Goal: Communication & Community: Answer question/provide support

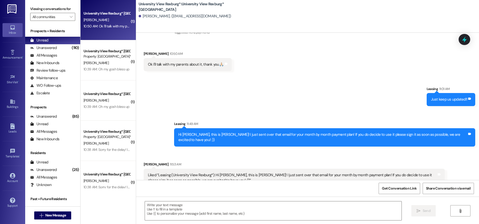
scroll to position [1028, 0]
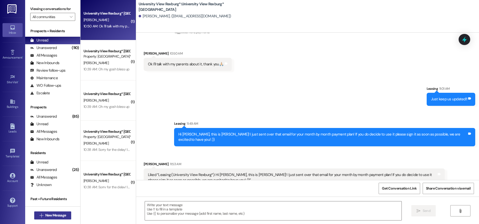
click at [52, 216] on span "New Message" at bounding box center [55, 215] width 21 height 5
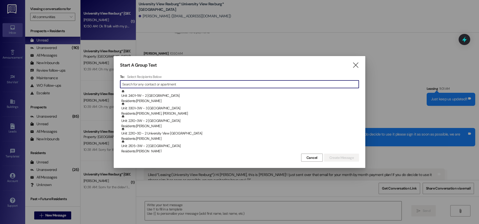
click at [162, 84] on input at bounding box center [240, 84] width 237 height 7
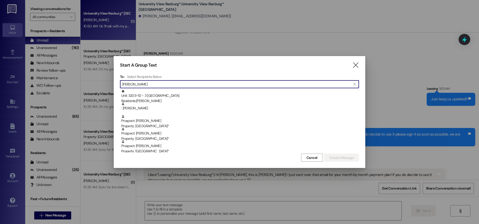
type input "[PERSON_NAME]"
click at [358, 64] on icon "" at bounding box center [356, 65] width 7 height 5
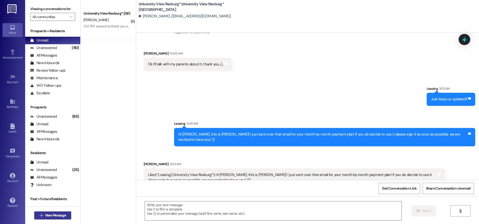
click at [55, 212] on button " New Message" at bounding box center [52, 216] width 37 height 8
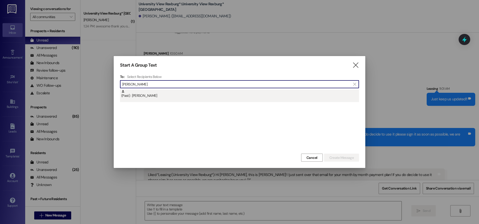
type input "[PERSON_NAME]"
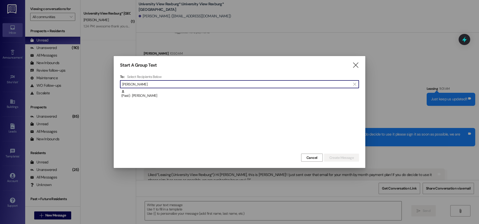
click at [150, 96] on div "(Past) : [PERSON_NAME]" at bounding box center [240, 94] width 238 height 9
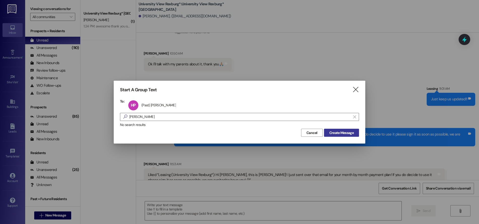
click at [336, 129] on button "Create Message" at bounding box center [341, 133] width 35 height 8
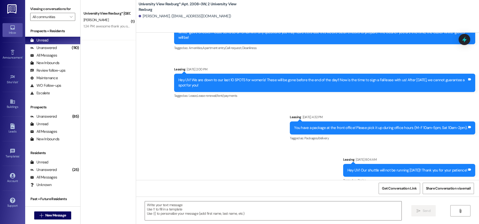
scroll to position [14512, 0]
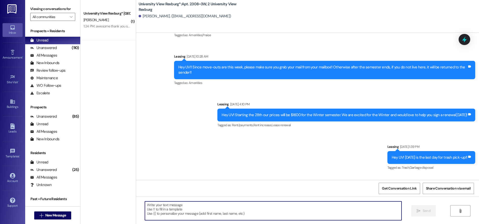
click at [182, 205] on textarea at bounding box center [273, 211] width 257 height 19
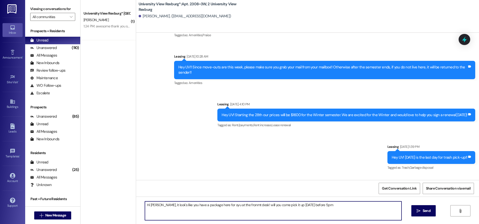
click at [224, 205] on textarea "Hi [PERSON_NAME], it look's like you have a package here for oyu at the fronmt …" at bounding box center [273, 211] width 257 height 19
click at [302, 205] on textarea "Hi [PERSON_NAME], it look's like you have a package here at the front desk! wil…" at bounding box center [273, 211] width 257 height 19
drag, startPoint x: 240, startPoint y: 206, endPoint x: 236, endPoint y: 210, distance: 5.3
click at [239, 206] on textarea "Hi [PERSON_NAME], it look's like you have a package here at the front desk! wil…" at bounding box center [273, 211] width 257 height 19
drag, startPoint x: 241, startPoint y: 205, endPoint x: 231, endPoint y: 223, distance: 20.6
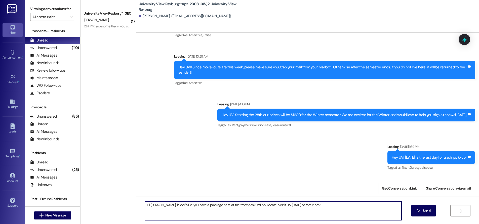
click at [240, 206] on textarea "Hi [PERSON_NAME], it look's like you have a package here at the front desk! wil…" at bounding box center [273, 211] width 257 height 19
type textarea "Hi [PERSON_NAME], it look's like you have a package here at the front desk! Wil…"
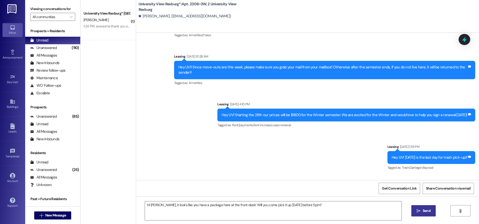
click at [424, 213] on span "Send" at bounding box center [427, 211] width 8 height 5
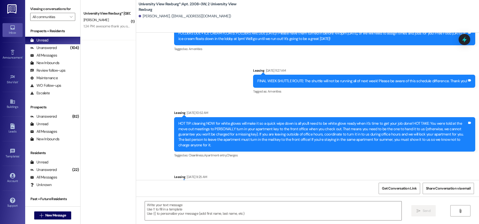
scroll to position [14548, 0]
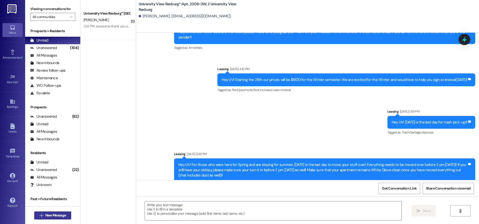
click at [47, 215] on span "New Message" at bounding box center [55, 215] width 21 height 5
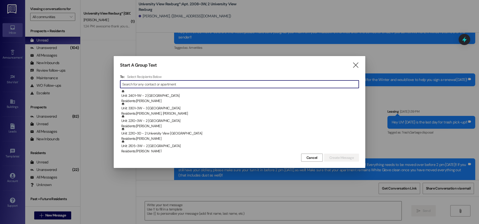
click at [171, 83] on input at bounding box center [240, 84] width 237 height 7
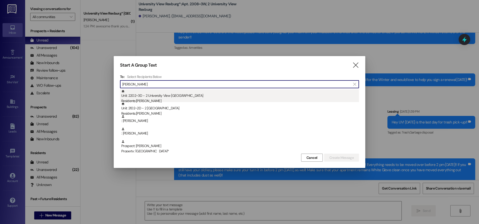
type input "[PERSON_NAME]"
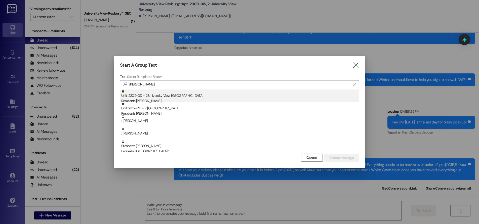
click at [166, 98] on div "Unit: 2202~3D - 2 University View Rexburg Residents: [PERSON_NAME]" at bounding box center [240, 97] width 238 height 14
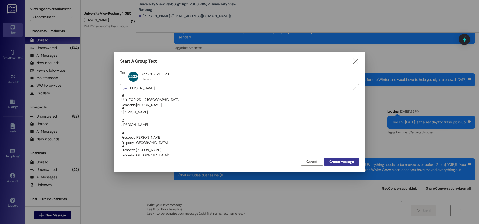
click at [343, 160] on span "Create Message" at bounding box center [342, 161] width 24 height 5
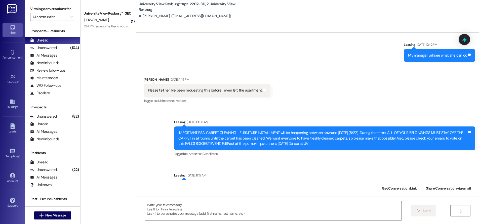
scroll to position [12858, 0]
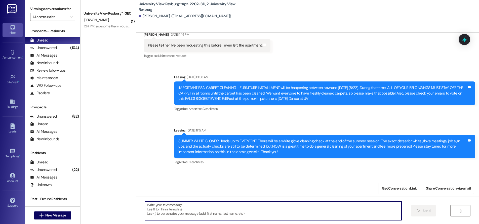
click at [223, 209] on textarea at bounding box center [273, 211] width 257 height 19
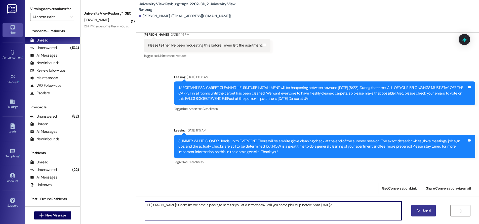
type textarea "Hi [PERSON_NAME]! It looks like we have a package here for you at our front des…"
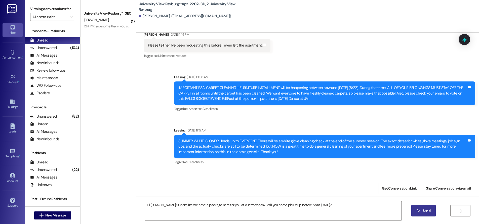
click at [423, 212] on span "Send" at bounding box center [427, 211] width 8 height 5
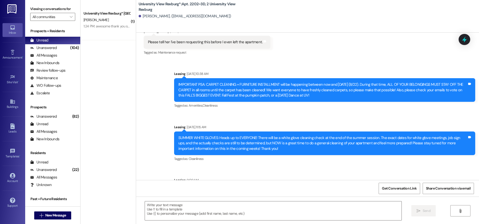
scroll to position [12893, 0]
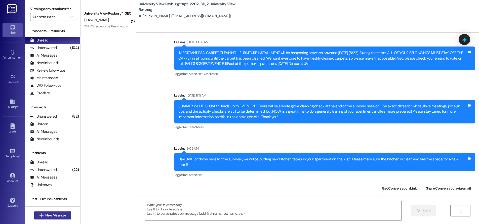
click at [54, 217] on span "New Message" at bounding box center [55, 215] width 21 height 5
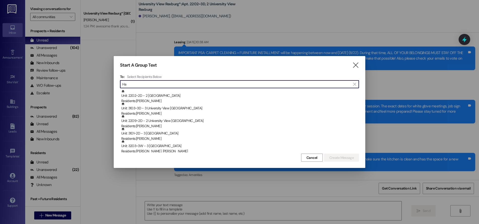
type input "H"
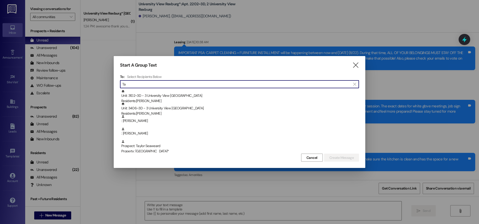
type input "T"
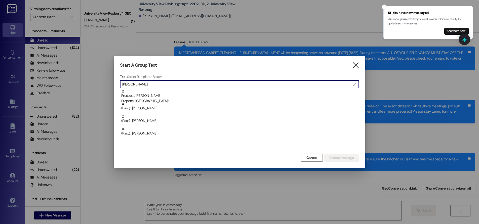
type input "[PERSON_NAME]"
click at [358, 68] on icon "" at bounding box center [356, 65] width 7 height 5
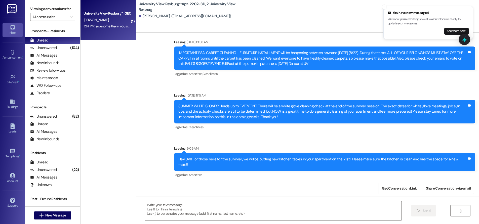
click at [116, 25] on div "1:24 PM: awesome thank you so much! 1:24 PM: awesome thank you so much!" at bounding box center [112, 26] width 56 height 5
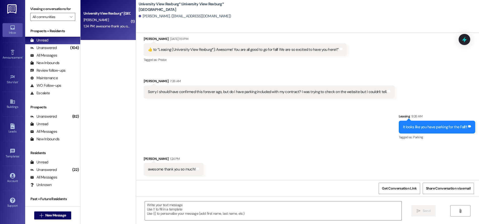
scroll to position [370, 0]
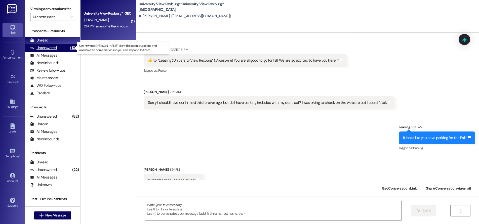
click at [50, 47] on div "Unanswered" at bounding box center [43, 47] width 27 height 5
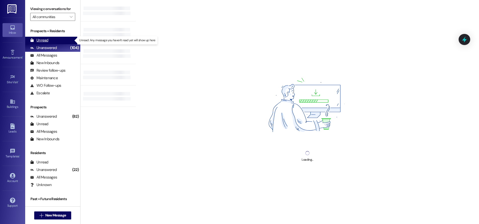
click at [53, 39] on div "Unread (0)" at bounding box center [52, 41] width 55 height 8
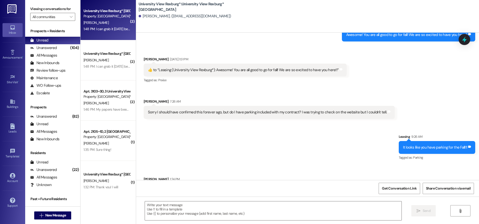
scroll to position [370, 0]
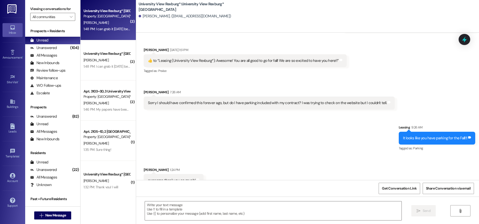
click at [101, 21] on div "[PERSON_NAME]" at bounding box center [107, 23] width 48 height 6
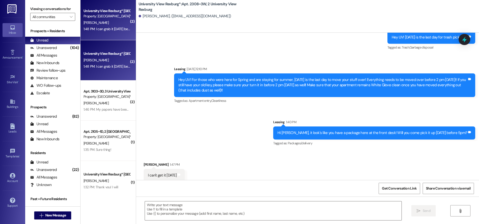
scroll to position [14633, 0]
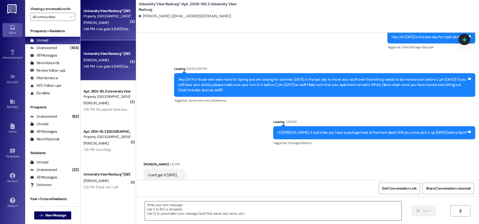
click at [189, 211] on textarea at bounding box center [273, 211] width 257 height 19
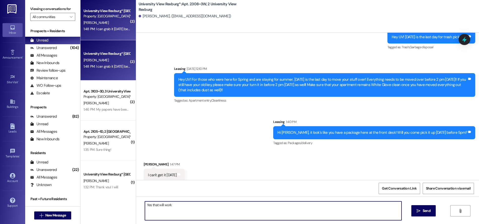
click at [148, 206] on textarea "Yes that will work" at bounding box center [273, 211] width 257 height 19
click at [177, 204] on textarea "Yes, that will work" at bounding box center [273, 211] width 257 height 19
type textarea "Yes, that will work!"
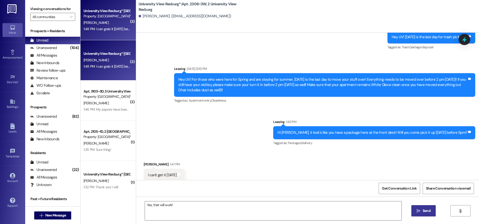
click at [424, 208] on button " Send" at bounding box center [424, 210] width 24 height 11
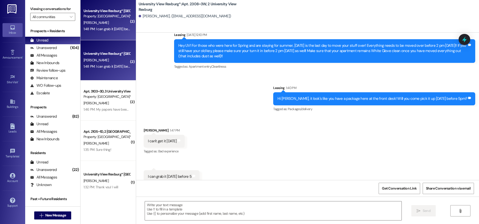
scroll to position [14668, 0]
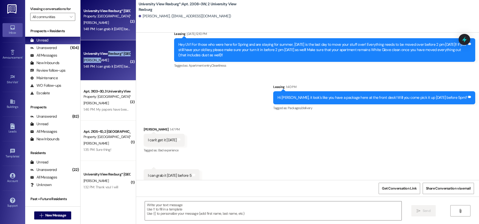
click at [105, 57] on div "University View Rexburg* Prospect [PERSON_NAME] 1:48 PM: I can grab it [DATE] b…" at bounding box center [108, 60] width 55 height 40
click at [103, 60] on div "[PERSON_NAME]" at bounding box center [107, 60] width 48 height 6
click at [98, 67] on div "1:48 PM: I can grab it [DATE] before 5 1:48 PM: I can grab it [DATE] before 5" at bounding box center [110, 66] width 53 height 5
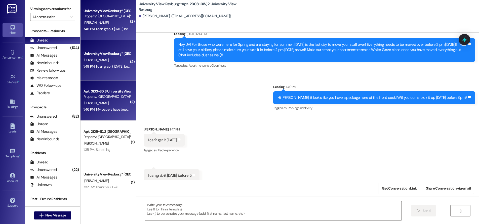
click at [98, 93] on div "Apt. 3103~3D, 3 University View Rexburg" at bounding box center [107, 91] width 47 height 5
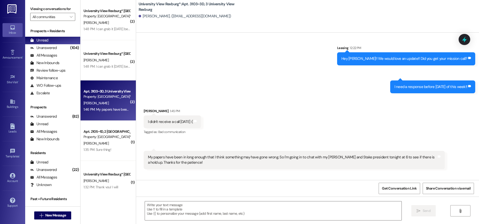
scroll to position [7991, 0]
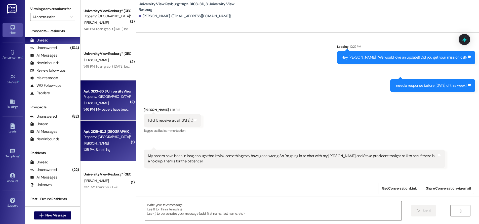
click at [100, 146] on div "[PERSON_NAME]" at bounding box center [107, 144] width 48 height 6
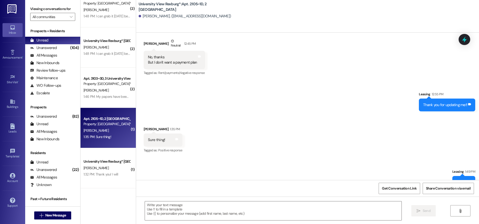
scroll to position [1114, 0]
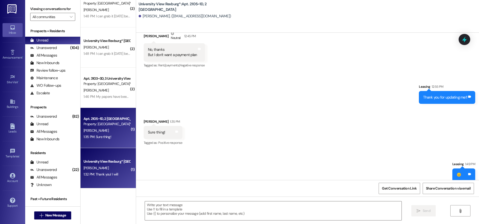
click at [108, 167] on div "[PERSON_NAME]" at bounding box center [107, 168] width 48 height 6
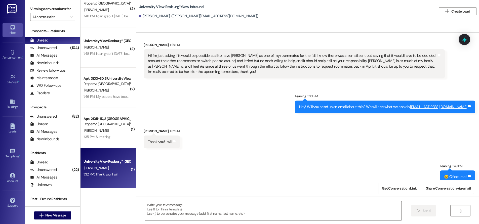
scroll to position [574, 0]
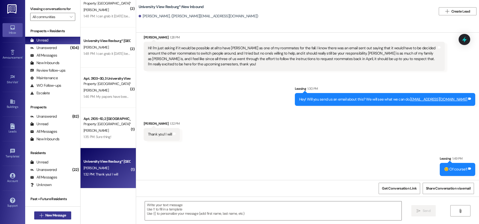
click at [54, 216] on span "New Message" at bounding box center [55, 215] width 21 height 5
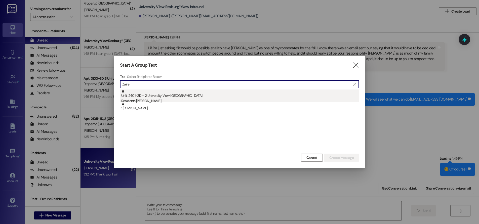
type input "Zaire"
click at [144, 97] on div "Unit: 2401~2D - 2 University View Rexburg Residents: [PERSON_NAME]" at bounding box center [240, 97] width 238 height 14
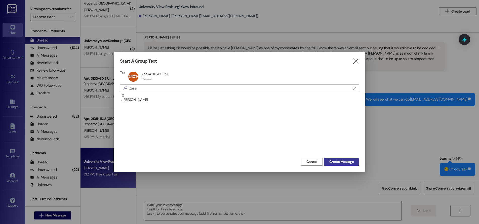
click at [334, 163] on span "Create Message" at bounding box center [342, 161] width 24 height 5
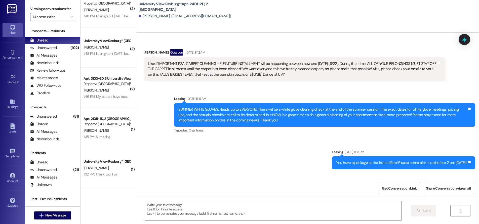
scroll to position [8068, 0]
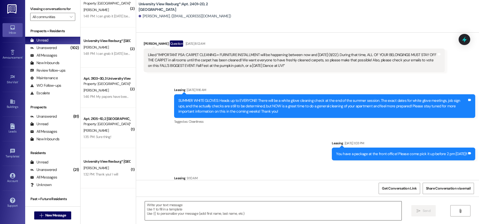
drag, startPoint x: 231, startPoint y: 211, endPoint x: 228, endPoint y: 210, distance: 2.6
click at [228, 210] on textarea at bounding box center [273, 211] width 257 height 19
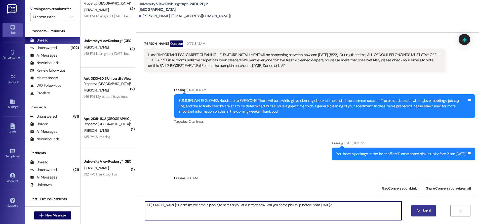
type textarea "Hi [PERSON_NAME]! It looks like we have a package here for you at our front des…"
click at [422, 210] on span "Send" at bounding box center [427, 211] width 10 height 5
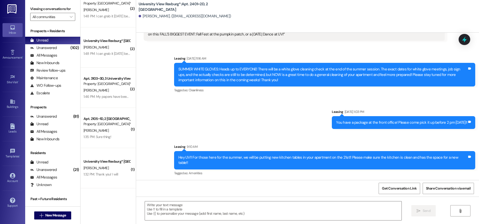
scroll to position [8103, 0]
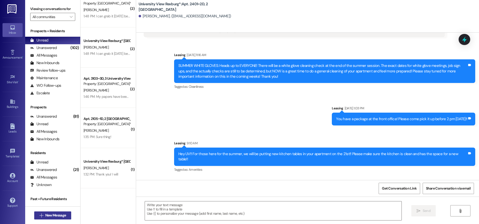
click at [45, 215] on span "New Message" at bounding box center [55, 215] width 21 height 5
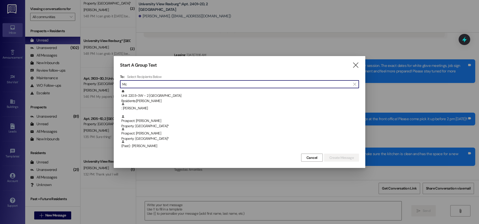
type input "M"
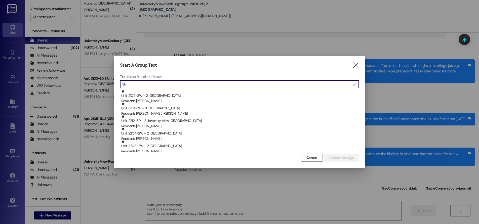
type input "S"
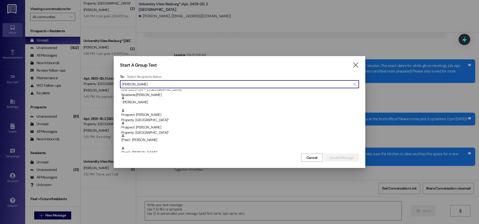
scroll to position [0, 0]
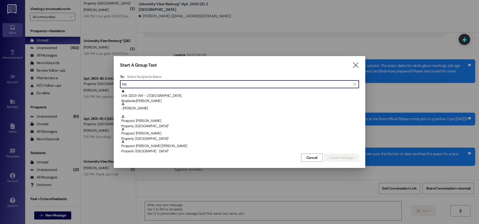
type input "M"
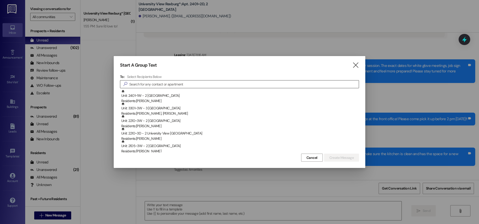
click at [219, 84] on input at bounding box center [244, 84] width 230 height 7
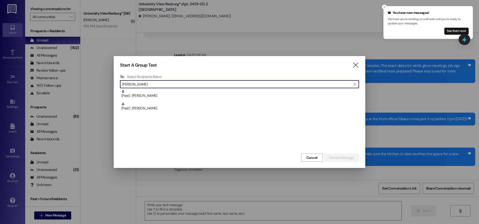
type input "[PERSON_NAME]"
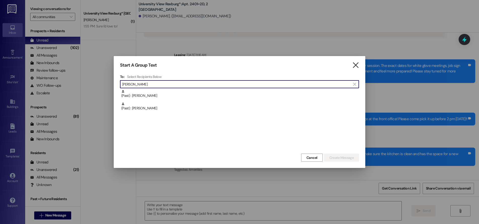
click at [356, 64] on icon "" at bounding box center [356, 65] width 7 height 5
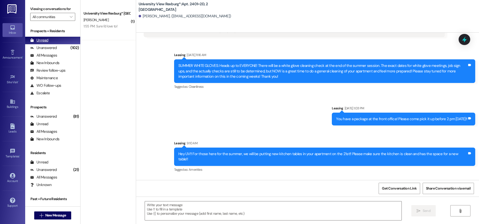
click at [53, 39] on div "Unread (0)" at bounding box center [52, 41] width 55 height 8
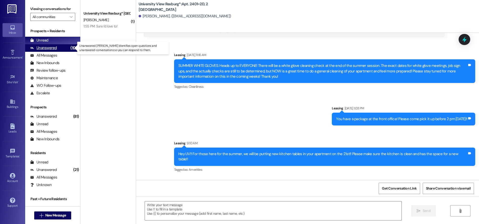
click at [50, 46] on div "Unanswered" at bounding box center [43, 47] width 27 height 5
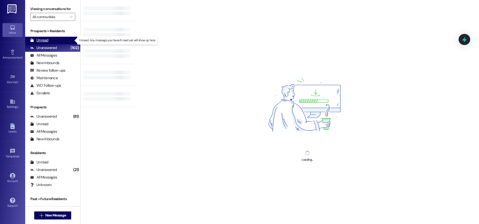
click at [48, 40] on div "Unread (0)" at bounding box center [52, 41] width 55 height 8
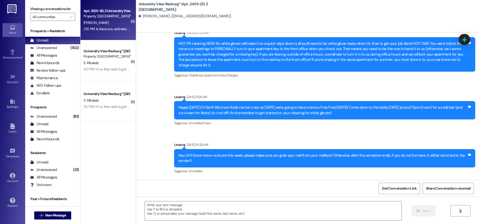
scroll to position [7936, 0]
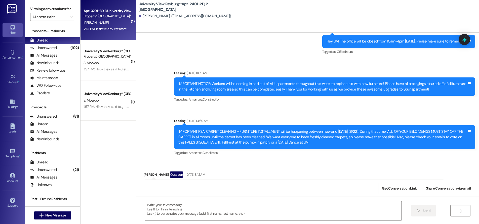
click at [115, 25] on div "[PERSON_NAME]" at bounding box center [107, 23] width 48 height 6
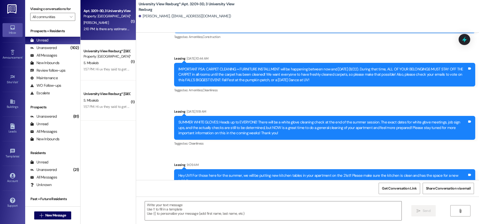
scroll to position [8150, 0]
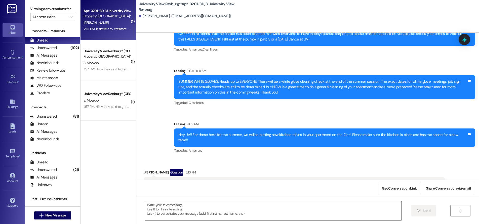
click at [242, 201] on div " Send " at bounding box center [307, 216] width 343 height 38
click at [240, 207] on textarea at bounding box center [273, 211] width 257 height 19
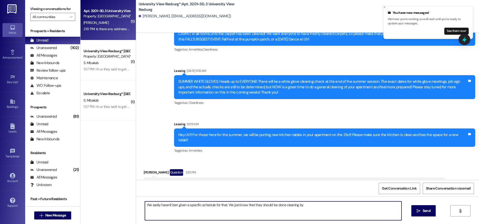
click at [300, 205] on textarea "We sadly haven't ben given a specific schedule for that. We just know that they…" at bounding box center [273, 211] width 257 height 19
click at [173, 206] on textarea "We sadly haven't ben given a specific schedule for that. We just know that they…" at bounding box center [273, 211] width 257 height 19
click at [316, 206] on textarea "We sadly haven't been given a specific schedule for that. We just know that the…" at bounding box center [273, 211] width 257 height 19
drag, startPoint x: 143, startPoint y: 204, endPoint x: 325, endPoint y: 196, distance: 182.3
click at [327, 195] on div "Sent via SMS Leasing [DATE] 2:15 PM Hey [PERSON_NAME], (You can always reply ST…" at bounding box center [307, 145] width 343 height 224
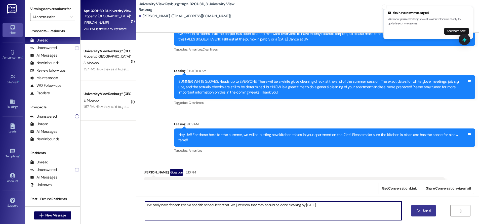
type textarea "We sadly haven't been given a specific schedule for that. We just know that the…"
click at [427, 211] on span "Send" at bounding box center [427, 211] width 8 height 5
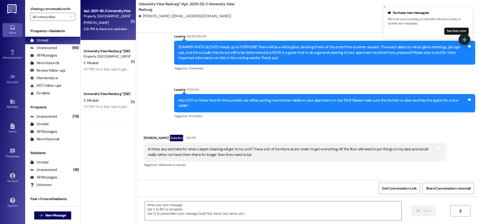
scroll to position [8185, 0]
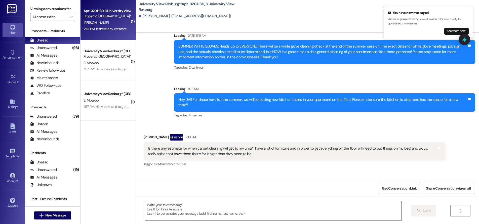
click at [214, 211] on textarea at bounding box center [273, 211] width 257 height 19
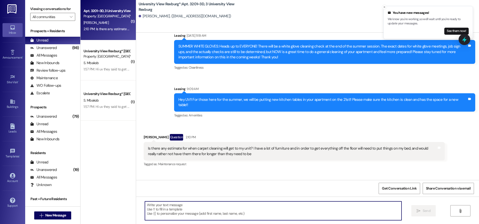
click at [190, 209] on textarea at bounding box center [273, 211] width 257 height 19
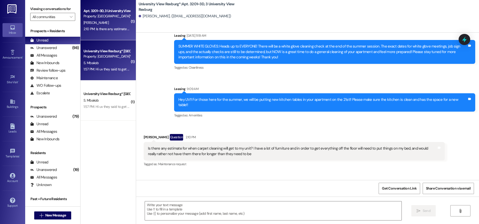
click at [104, 56] on div "Property: [GEOGRAPHIC_DATA]*" at bounding box center [107, 56] width 47 height 5
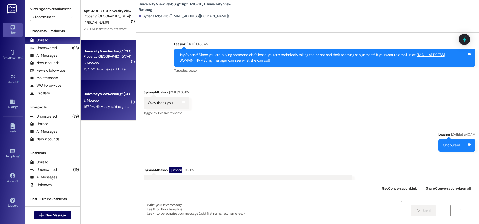
scroll to position [9630, 0]
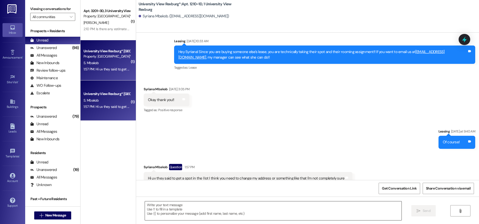
click at [276, 210] on textarea at bounding box center [273, 211] width 257 height 19
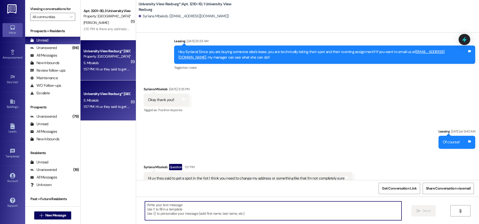
click at [255, 209] on textarea at bounding box center [273, 211] width 257 height 19
click at [290, 212] on textarea at bounding box center [273, 211] width 257 height 19
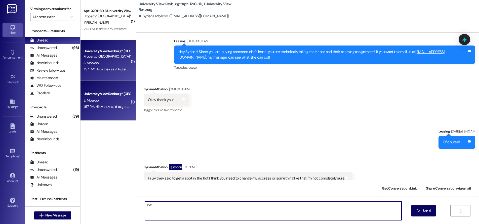
type textarea "W"
type textarea "y"
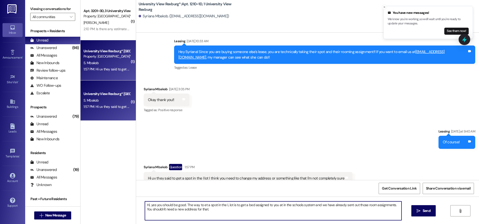
click at [147, 204] on textarea "Hi, yes you should be good. The way to et a spot in the L lot is to get a bed a…" at bounding box center [273, 211] width 257 height 19
click at [153, 207] on textarea "Hi! Y yes you should be good. The way to et a spot in the L lot is to get a bed…" at bounding box center [273, 211] width 257 height 19
drag, startPoint x: 200, startPoint y: 204, endPoint x: 206, endPoint y: 216, distance: 13.2
click at [200, 204] on textarea "Hi! Yes you should be good. The way to et a spot in the L lot is to get a bed a…" at bounding box center [273, 211] width 257 height 19
click at [276, 204] on textarea "Hi! Yes you should be good. The way to get a spot in the L lot is to get a bed …" at bounding box center [273, 211] width 257 height 19
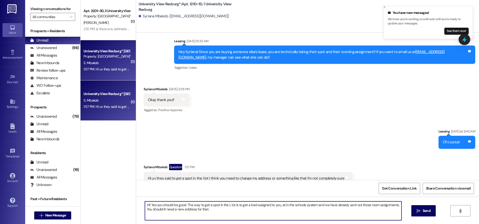
drag, startPoint x: 281, startPoint y: 204, endPoint x: 281, endPoint y: 211, distance: 6.3
click at [281, 205] on textarea "Hi! Yes you should be good. The way to get a spot in the L lot is to get a bed …" at bounding box center [273, 211] width 257 height 19
click at [310, 206] on textarea "Hi! Yes you should be good. The way to get a spot in the L lot is to get a bed …" at bounding box center [273, 211] width 257 height 19
drag, startPoint x: 315, startPoint y: 204, endPoint x: 315, endPoint y: 207, distance: 3.0
click at [315, 205] on textarea "Hi! Yes you should be good. The way to get a spot in the L lot is to get a bed …" at bounding box center [273, 211] width 257 height 19
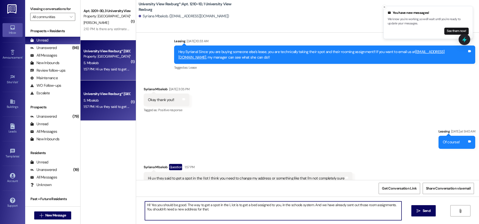
drag, startPoint x: 183, startPoint y: 205, endPoint x: 181, endPoint y: 209, distance: 5.1
click at [183, 206] on textarea "Hi! Yes you should be good. The way to get a spot in the L lot is to get a bed …" at bounding box center [273, 211] width 257 height 19
drag, startPoint x: 142, startPoint y: 205, endPoint x: 209, endPoint y: 213, distance: 66.9
click at [209, 214] on textarea "Hi! Yes you should be good.! The way to get a spot in the L lot is to get a bed…" at bounding box center [273, 211] width 257 height 19
type textarea "Hi! Yes you should be good.! The way to get a spot in the L lot is to get a bed…"
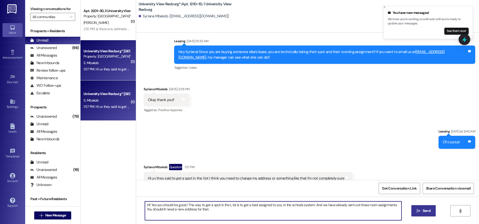
click at [430, 210] on span "Send" at bounding box center [427, 211] width 8 height 5
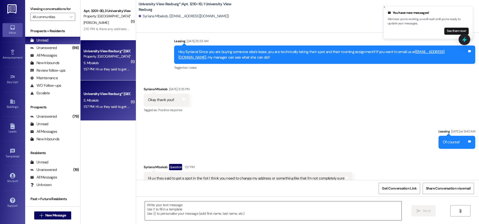
scroll to position [9630, 0]
click at [116, 101] on div "S. Mbakob" at bounding box center [107, 100] width 48 height 6
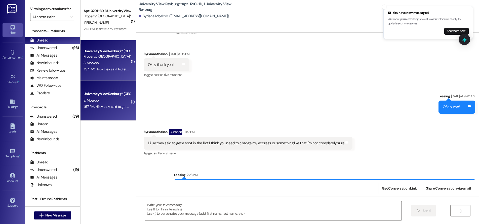
scroll to position [9670, 0]
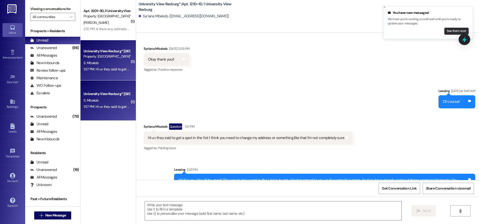
click at [453, 29] on button "See them now!" at bounding box center [457, 31] width 24 height 7
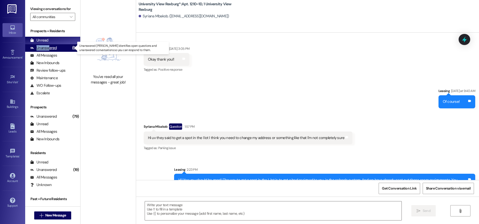
click at [50, 45] on div "Unanswered" at bounding box center [43, 47] width 27 height 5
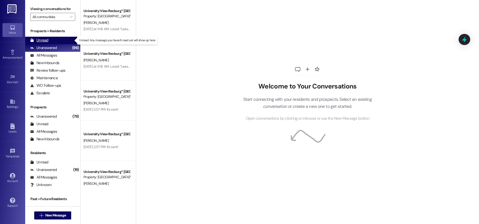
click at [53, 38] on div "Unread (0)" at bounding box center [52, 41] width 55 height 8
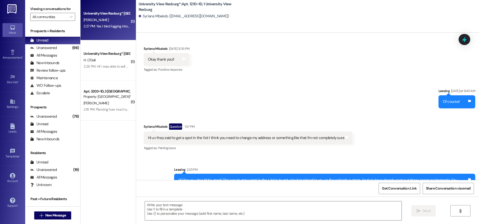
click at [113, 27] on div "2:27 PM: Yes I tried logging into my account however it's saying it's incorrect…" at bounding box center [169, 26] width 170 height 5
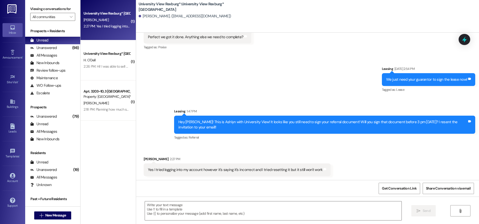
scroll to position [403, 0]
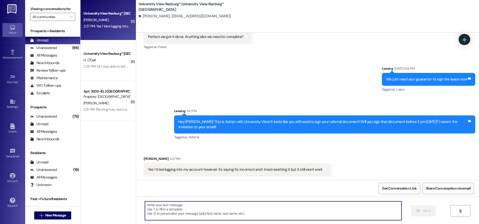
click at [246, 207] on textarea at bounding box center [273, 211] width 257 height 19
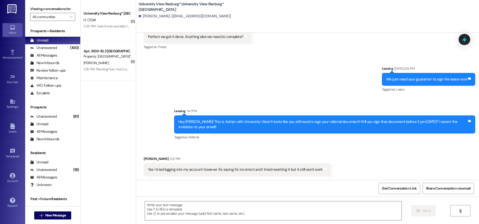
click at [101, 66] on div "2:18 PM: Planning how much space you'll need. Is it a square or rectangle? 2:18…" at bounding box center [107, 69] width 48 height 6
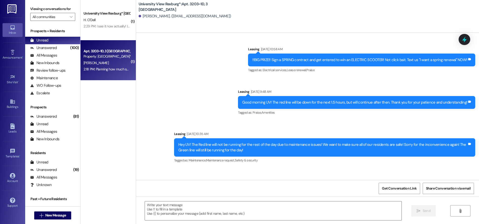
scroll to position [30554, 0]
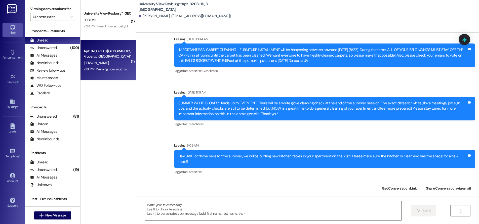
click at [199, 206] on textarea at bounding box center [273, 211] width 257 height 19
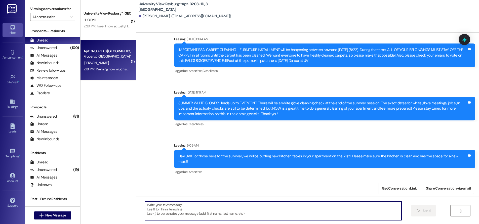
click at [203, 208] on textarea at bounding box center [273, 211] width 257 height 19
type textarea "O"
type textarea "It will be a rectangle shape."
click at [424, 209] on span "Send" at bounding box center [427, 211] width 8 height 5
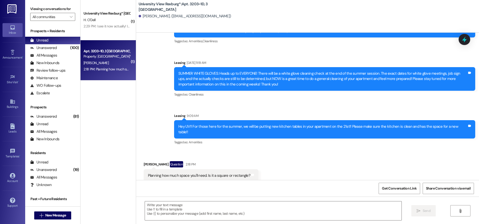
scroll to position [30589, 0]
